Goal: Information Seeking & Learning: Learn about a topic

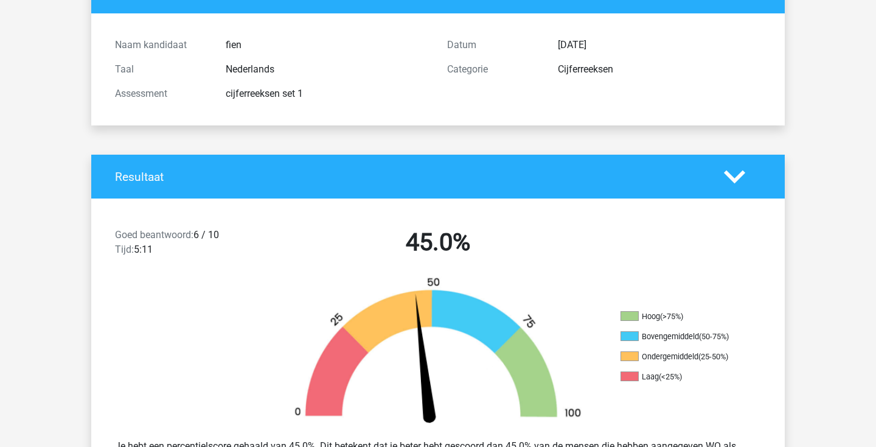
scroll to position [112, 0]
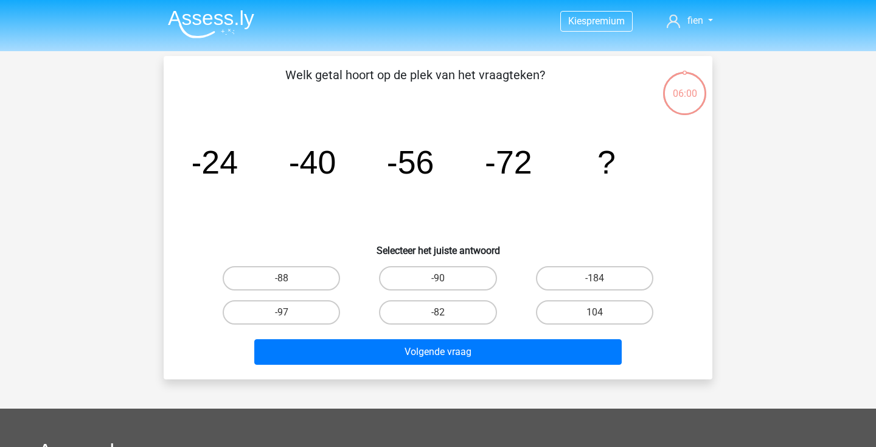
scroll to position [21, 0]
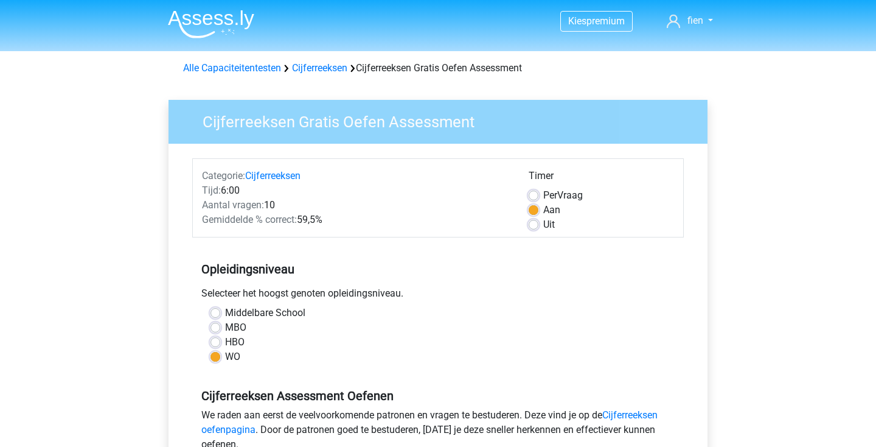
scroll to position [145, 0]
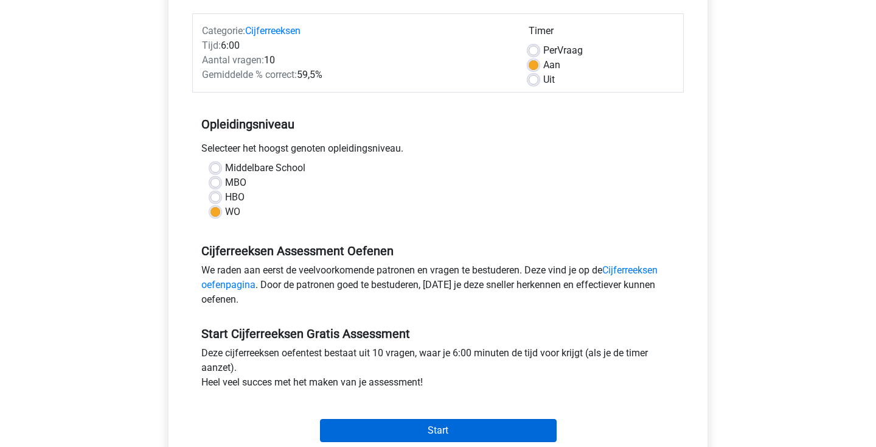
click at [432, 430] on input "Start" at bounding box center [438, 430] width 237 height 23
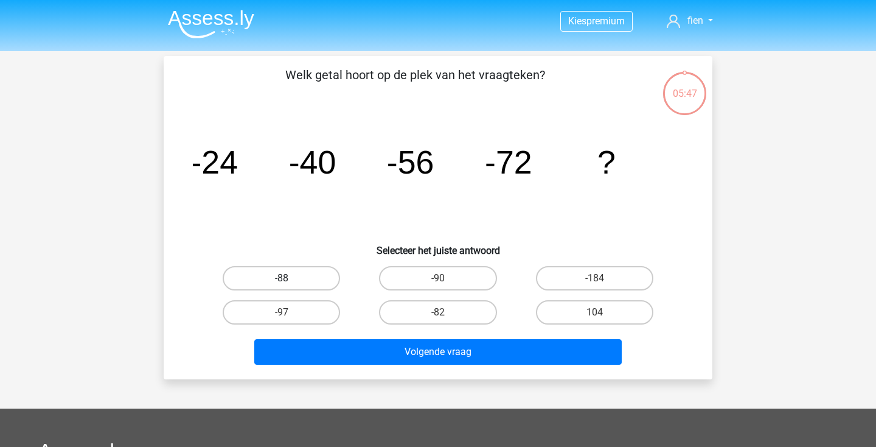
click at [307, 274] on label "-88" at bounding box center [281, 278] width 117 height 24
click at [290, 278] on input "-88" at bounding box center [286, 282] width 8 height 8
radio input "true"
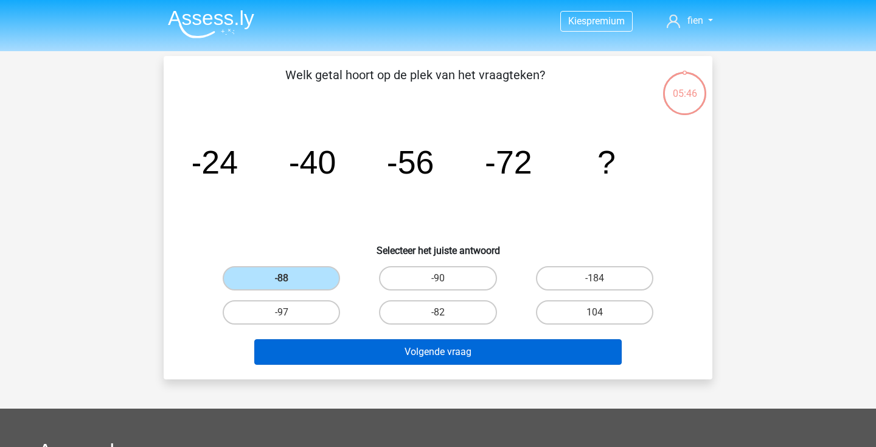
click at [379, 350] on button "Volgende vraag" at bounding box center [438, 352] width 368 height 26
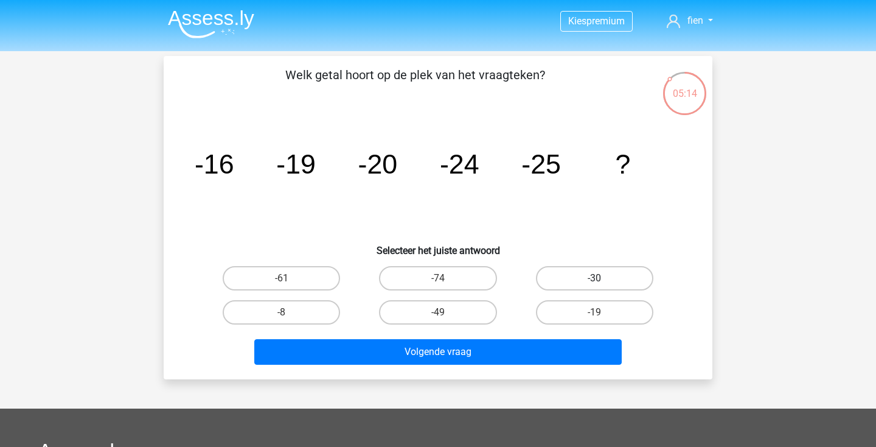
click at [592, 273] on label "-30" at bounding box center [594, 278] width 117 height 24
click at [595, 278] on input "-30" at bounding box center [599, 282] width 8 height 8
radio input "true"
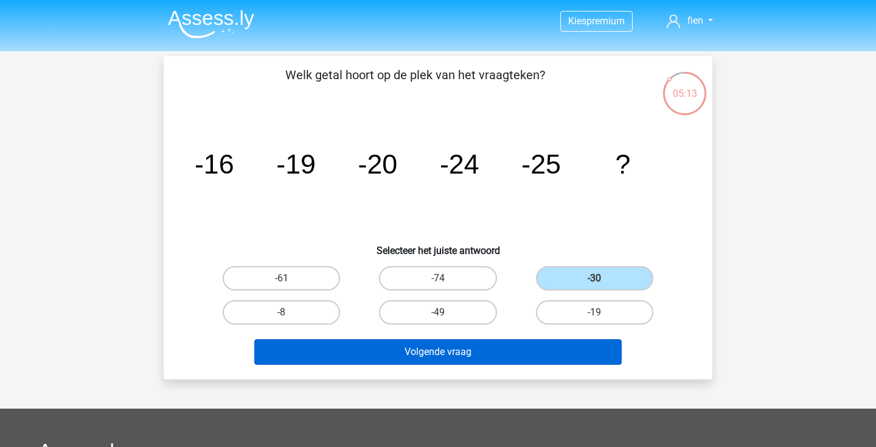
click at [492, 355] on button "Volgende vraag" at bounding box center [438, 352] width 368 height 26
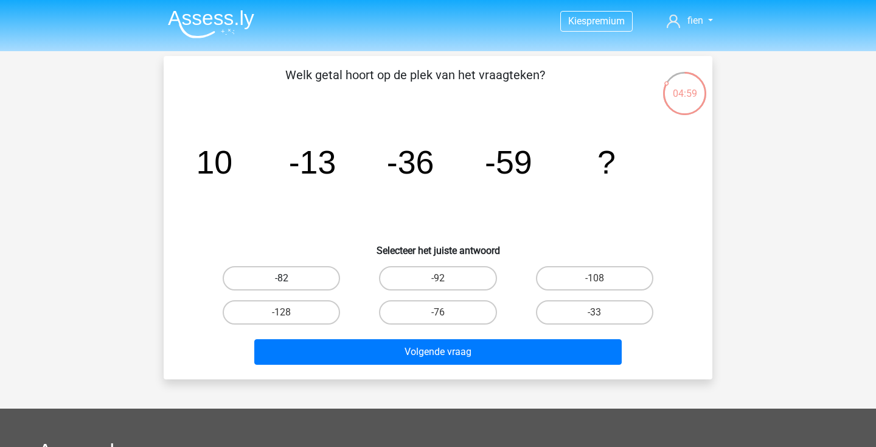
click at [289, 273] on label "-82" at bounding box center [281, 278] width 117 height 24
click at [289, 278] on input "-82" at bounding box center [286, 282] width 8 height 8
radio input "true"
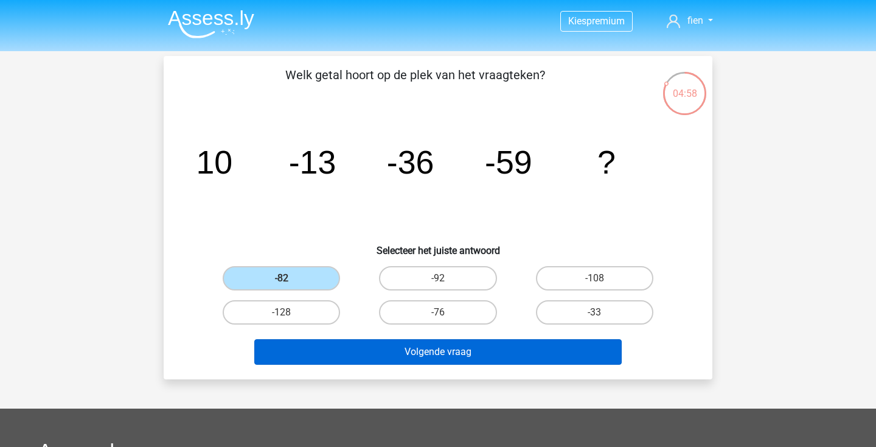
click at [403, 348] on button "Volgende vraag" at bounding box center [438, 352] width 368 height 26
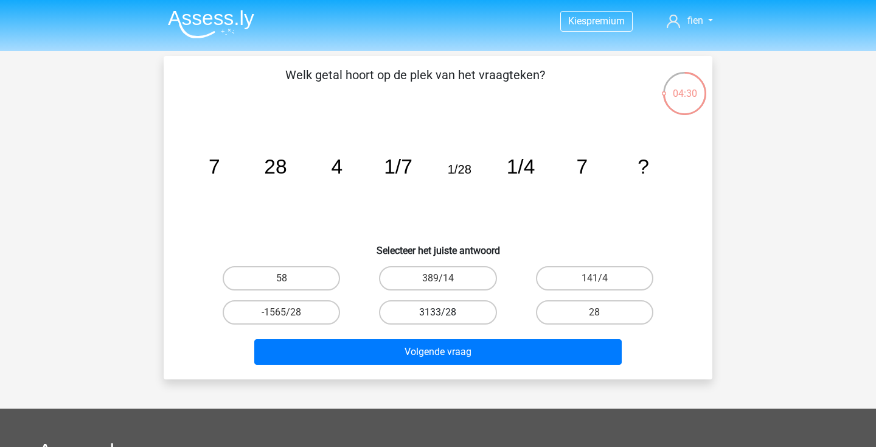
click at [472, 309] on label "3133/28" at bounding box center [437, 312] width 117 height 24
click at [446, 312] on input "3133/28" at bounding box center [442, 316] width 8 height 8
radio input "true"
click at [602, 312] on input "28" at bounding box center [599, 316] width 8 height 8
radio input "true"
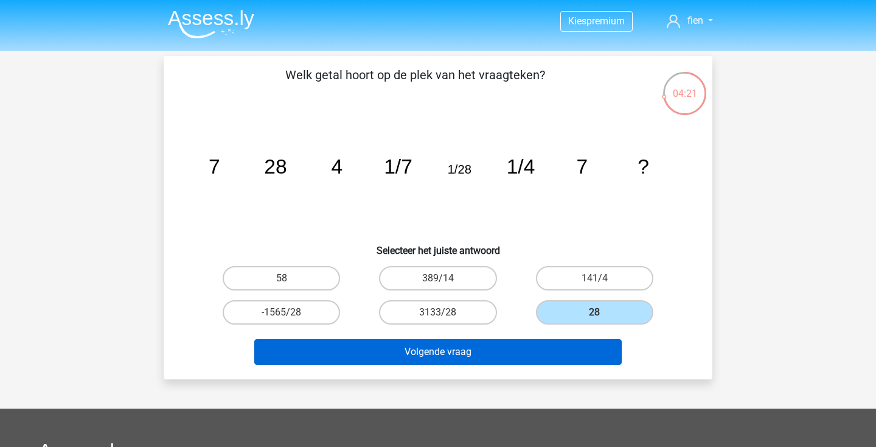
click at [477, 354] on button "Volgende vraag" at bounding box center [438, 352] width 368 height 26
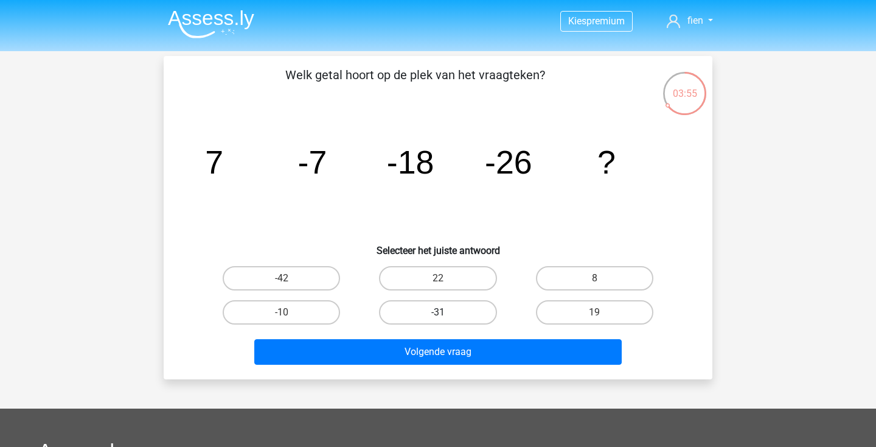
click at [430, 315] on label "-31" at bounding box center [437, 312] width 117 height 24
click at [438, 315] on input "-31" at bounding box center [442, 316] width 8 height 8
radio input "true"
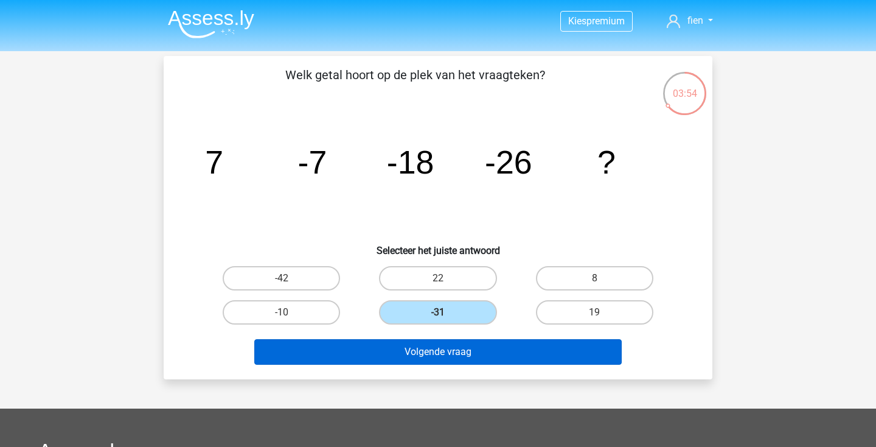
click at [467, 358] on button "Volgende vraag" at bounding box center [438, 352] width 368 height 26
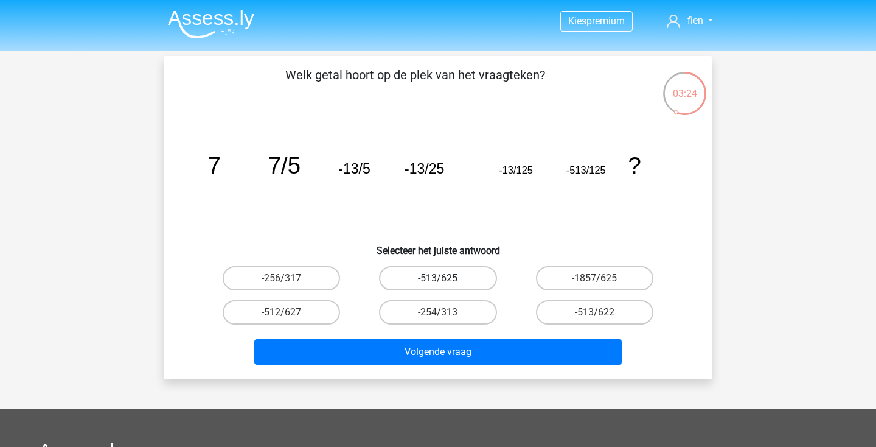
click at [460, 280] on label "-513/625" at bounding box center [437, 278] width 117 height 24
click at [446, 280] on input "-513/625" at bounding box center [442, 282] width 8 height 8
radio input "true"
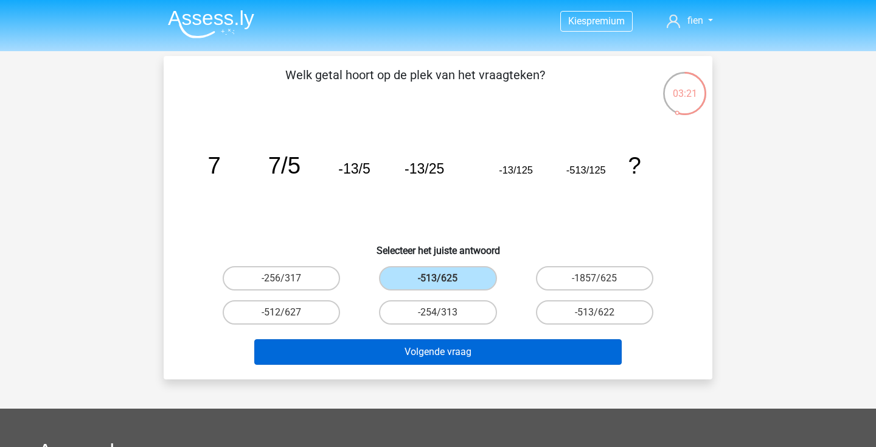
click at [491, 350] on button "Volgende vraag" at bounding box center [438, 352] width 368 height 26
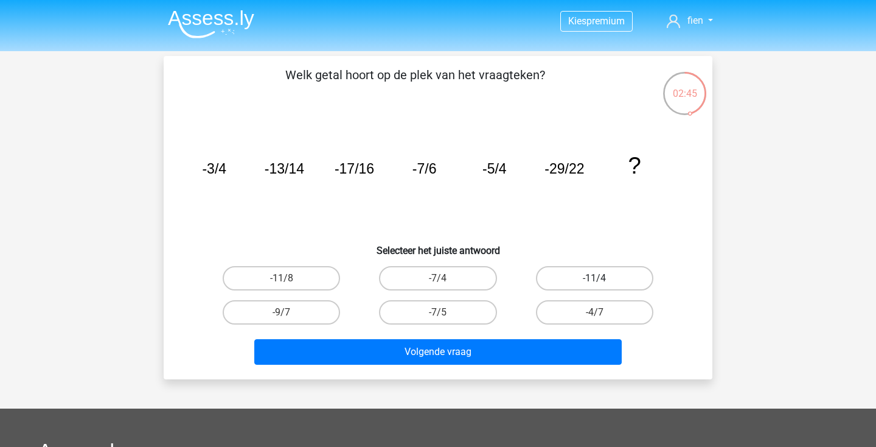
click at [570, 279] on label "-11/4" at bounding box center [594, 278] width 117 height 24
click at [595, 279] on input "-11/4" at bounding box center [599, 282] width 8 height 8
radio input "true"
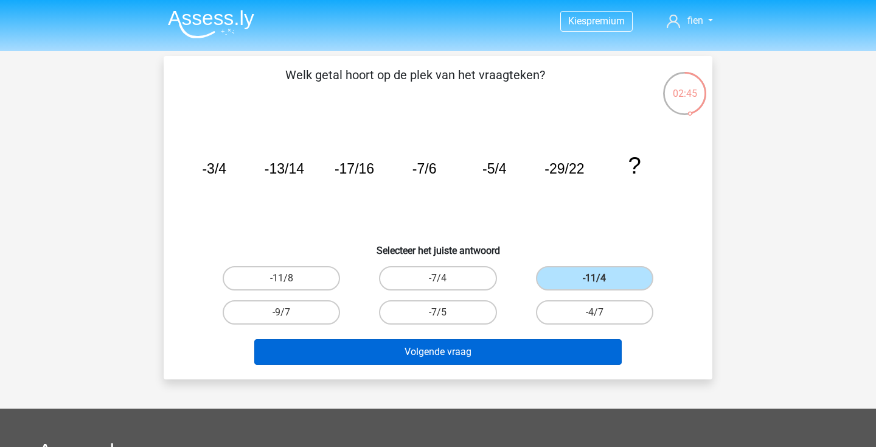
click at [529, 347] on button "Volgende vraag" at bounding box center [438, 352] width 368 height 26
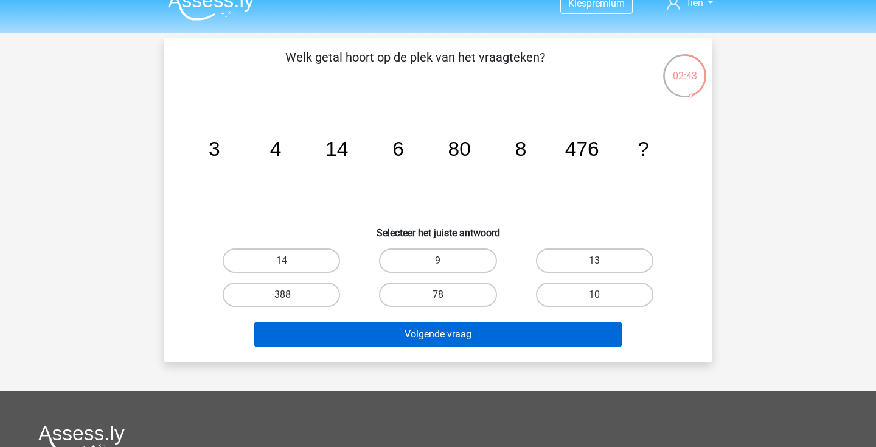
scroll to position [16, 0]
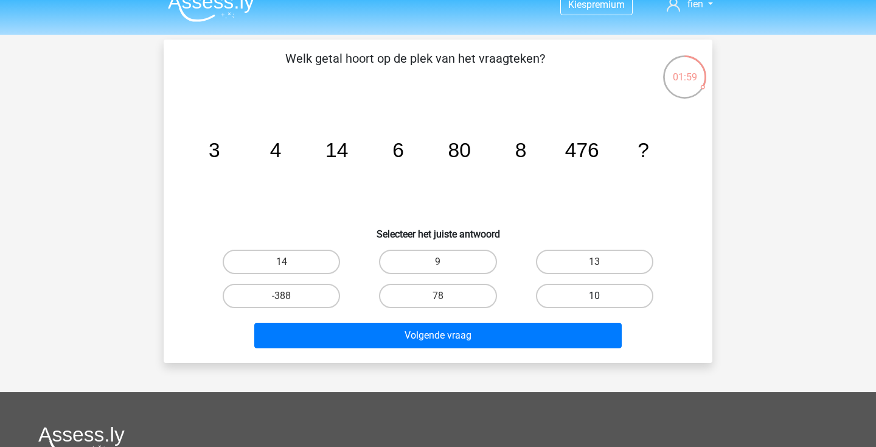
click at [621, 288] on label "10" at bounding box center [594, 296] width 117 height 24
click at [603, 296] on input "10" at bounding box center [599, 300] width 8 height 8
radio input "true"
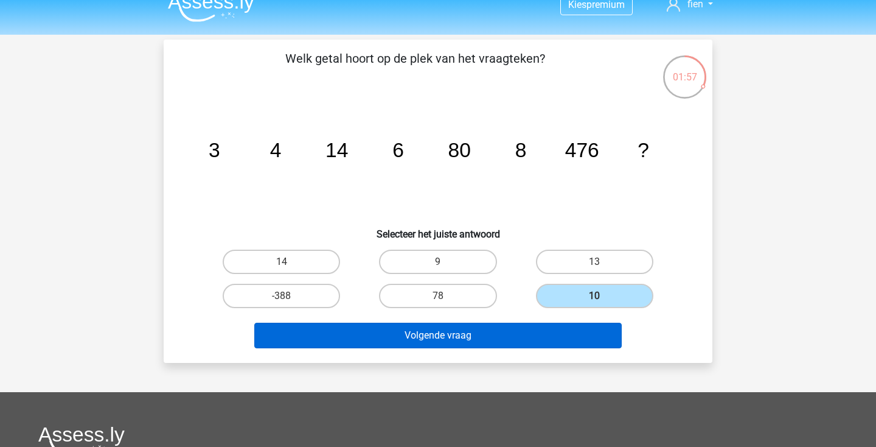
click at [512, 336] on button "Volgende vraag" at bounding box center [438, 336] width 368 height 26
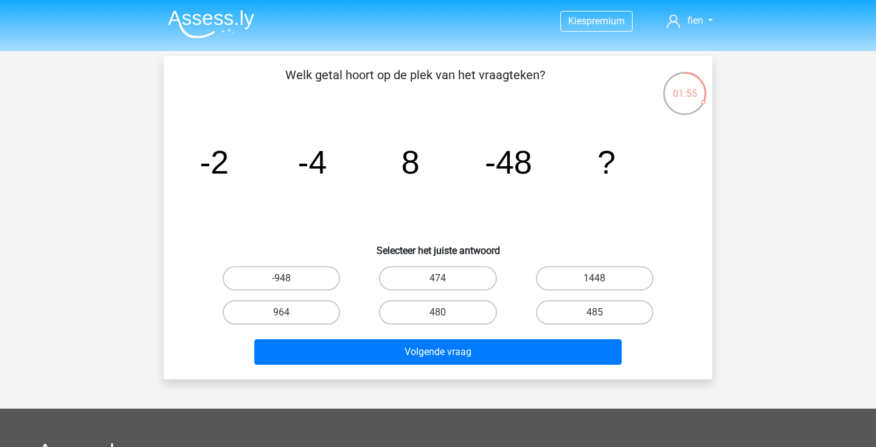
scroll to position [0, 0]
click at [449, 313] on label "480" at bounding box center [437, 312] width 117 height 24
click at [446, 313] on input "480" at bounding box center [442, 316] width 8 height 8
radio input "true"
click at [459, 279] on label "474" at bounding box center [437, 278] width 117 height 24
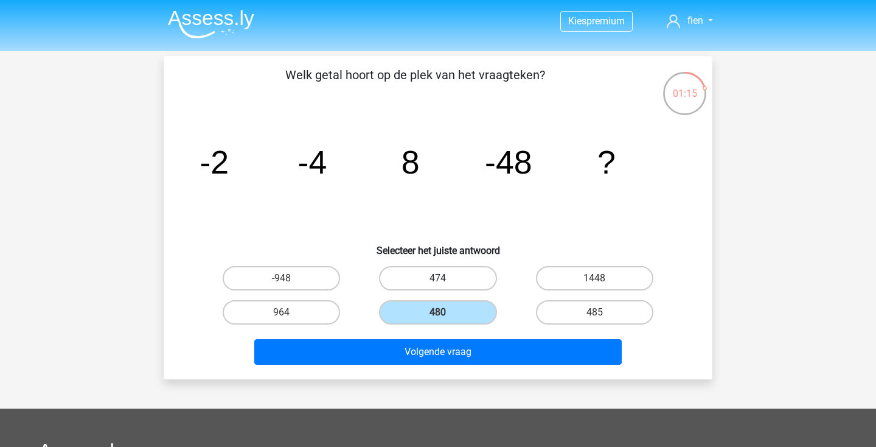
click at [446, 279] on input "474" at bounding box center [442, 282] width 8 height 8
radio input "true"
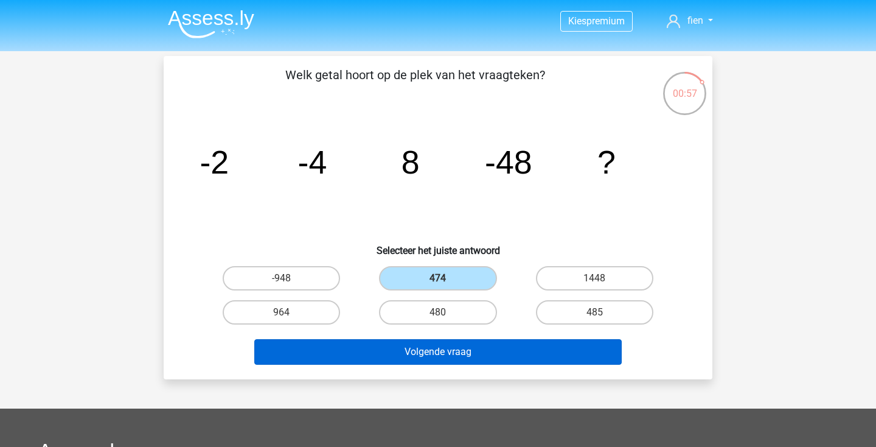
click at [427, 353] on button "Volgende vraag" at bounding box center [438, 352] width 368 height 26
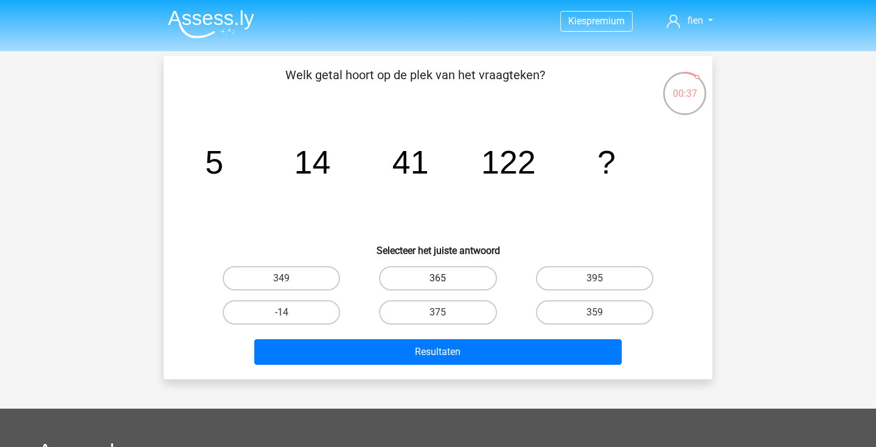
click at [454, 278] on label "365" at bounding box center [437, 278] width 117 height 24
click at [446, 278] on input "365" at bounding box center [442, 282] width 8 height 8
radio input "true"
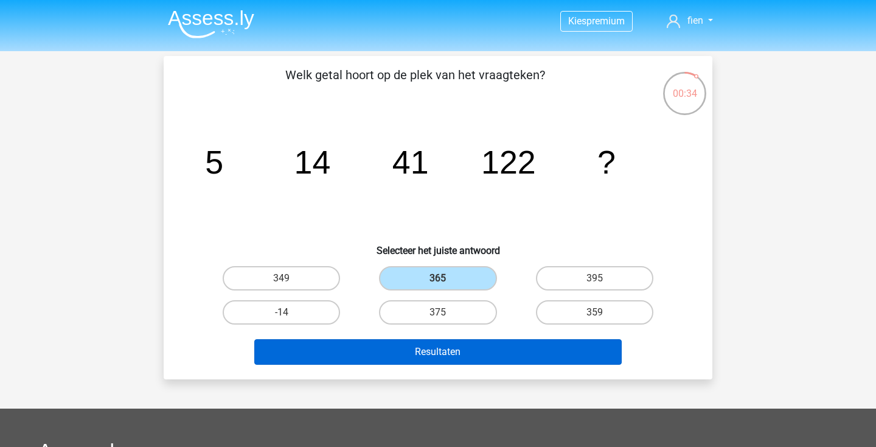
click at [517, 347] on button "Resultaten" at bounding box center [438, 352] width 368 height 26
